Goal: Find specific page/section

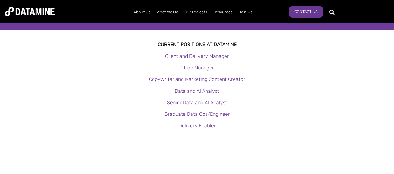
scroll to position [62, 0]
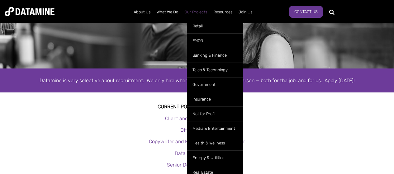
click at [195, 12] on link "Our Projects" at bounding box center [195, 12] width 29 height 16
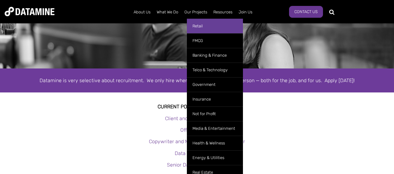
click at [196, 22] on link "Retail" at bounding box center [215, 26] width 56 height 15
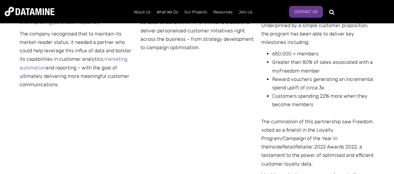
scroll to position [405, 0]
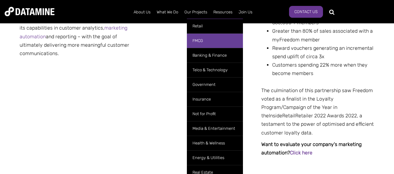
click at [195, 39] on link "FMCG" at bounding box center [215, 40] width 56 height 15
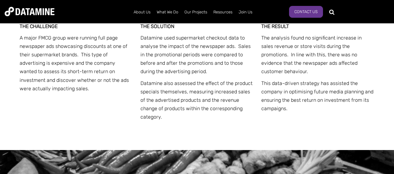
scroll to position [935, 0]
